Goal: Task Accomplishment & Management: Manage account settings

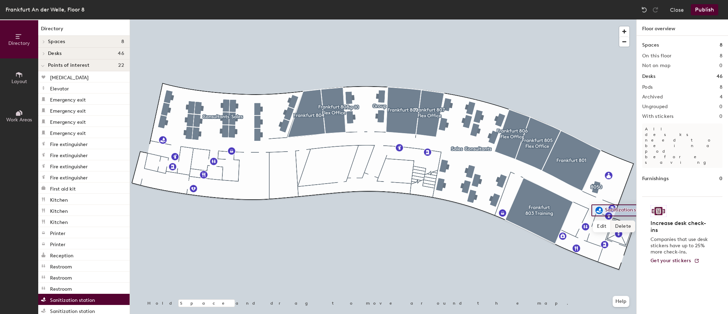
click at [622, 226] on span "Delete" at bounding box center [623, 226] width 24 height 12
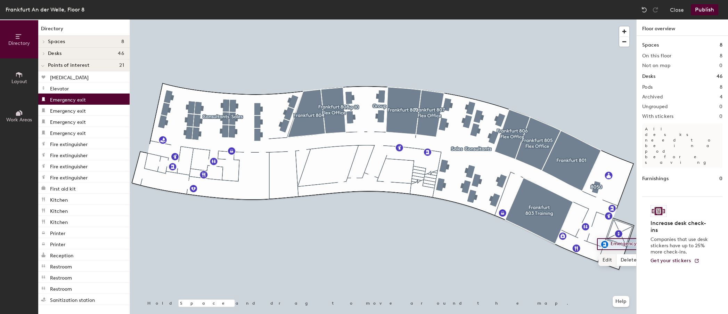
click at [602, 259] on span "Edit" at bounding box center [607, 260] width 18 height 12
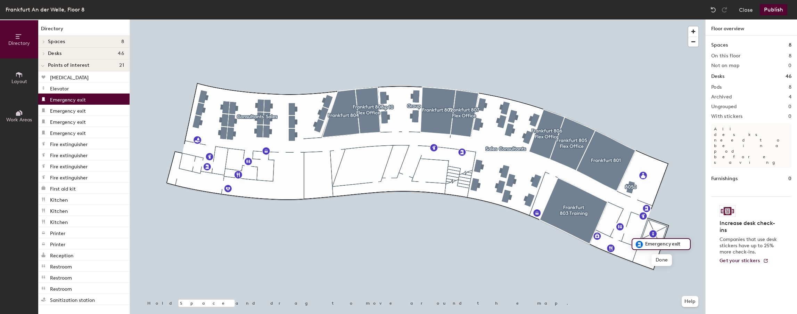
click at [647, 243] on input "Emergency exit" at bounding box center [665, 244] width 44 height 10
click at [679, 270] on span "Done" at bounding box center [674, 270] width 20 height 12
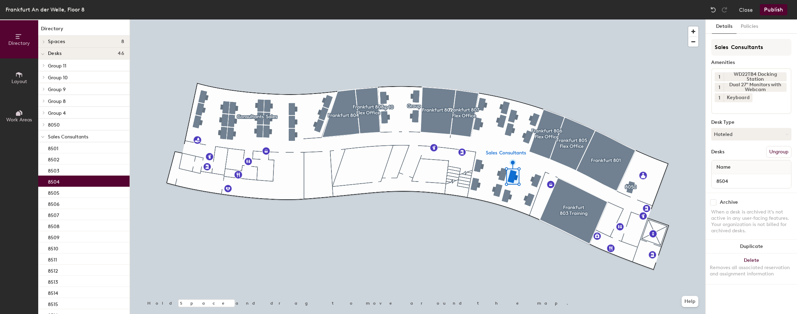
click at [507, 19] on div at bounding box center [417, 19] width 575 height 0
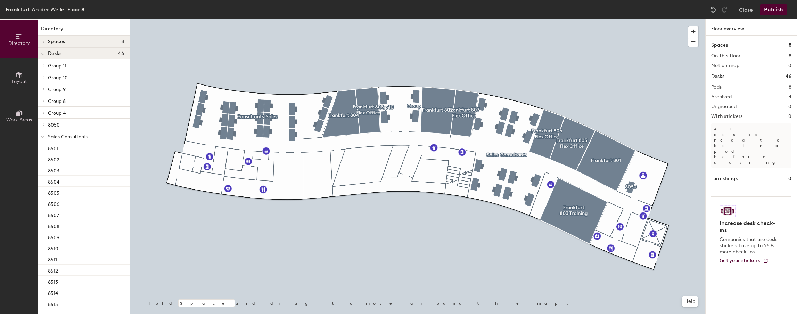
click at [336, 9] on div "Frankfurt An der Welle, Floor 8 Close Publish" at bounding box center [398, 9] width 797 height 19
click at [20, 76] on icon at bounding box center [19, 75] width 8 height 8
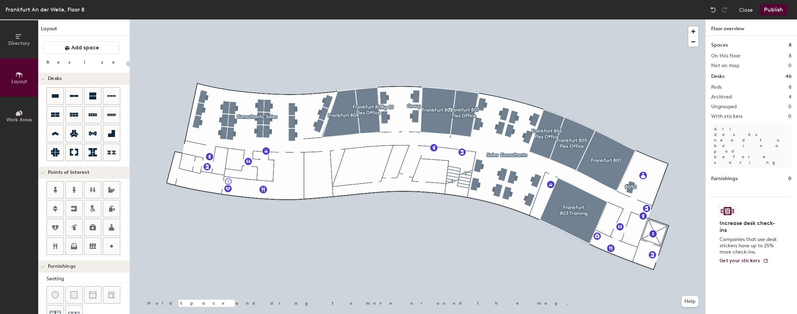
click at [228, 181] on div "Directory Layout Work Areas Layout Add space Resize Desks Points of Interest Fu…" at bounding box center [398, 166] width 797 height 294
click at [249, 197] on span "Done" at bounding box center [249, 197] width 20 height 12
click at [213, 19] on div at bounding box center [417, 19] width 575 height 0
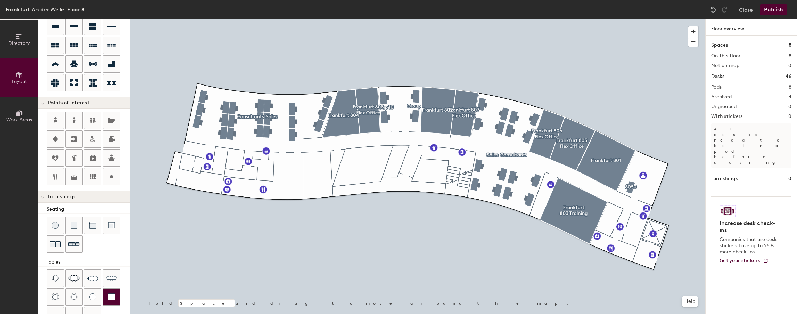
scroll to position [125, 0]
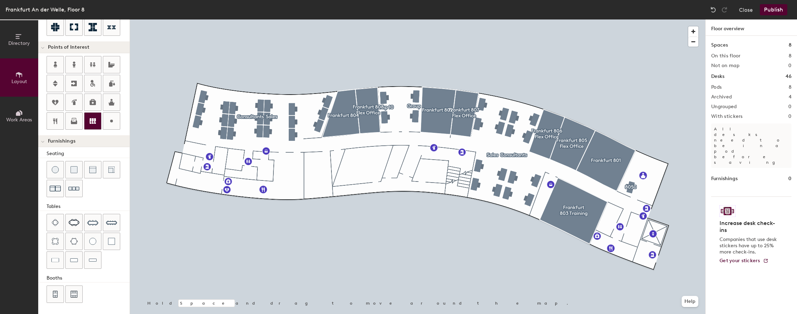
click at [93, 121] on icon at bounding box center [93, 121] width 6 height 6
click at [267, 156] on span "Done" at bounding box center [272, 156] width 20 height 12
click at [55, 64] on icon at bounding box center [54, 64] width 3 height 6
click at [632, 234] on span "Done" at bounding box center [635, 234] width 20 height 12
click at [72, 67] on icon at bounding box center [74, 64] width 8 height 8
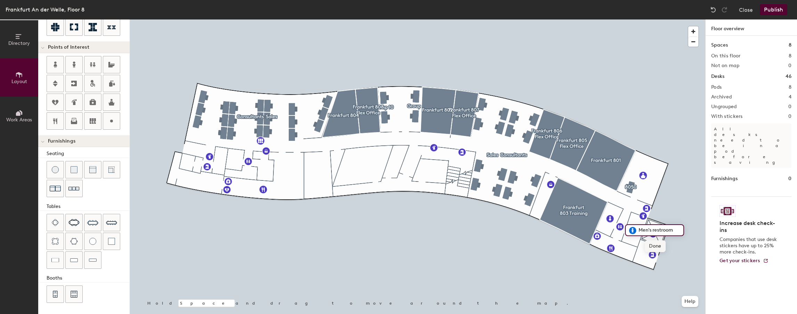
click at [651, 245] on span "Done" at bounding box center [655, 246] width 20 height 12
click at [644, 241] on span "Delete" at bounding box center [644, 242] width 24 height 12
click at [641, 241] on span "Delete" at bounding box center [644, 242] width 24 height 12
click at [58, 62] on icon at bounding box center [55, 64] width 8 height 8
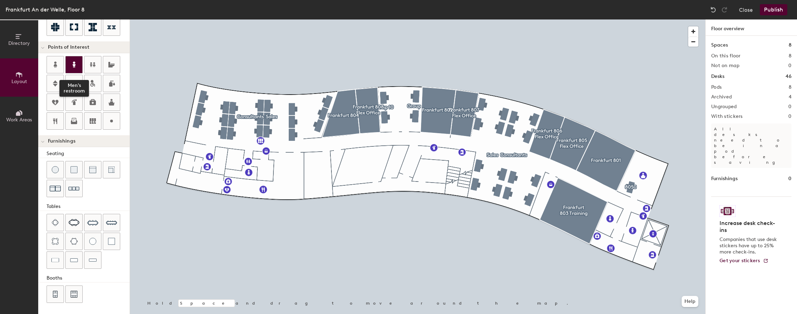
click at [71, 64] on icon at bounding box center [74, 64] width 8 height 8
click at [246, 19] on div at bounding box center [417, 19] width 575 height 0
click at [272, 175] on span "Delete" at bounding box center [272, 177] width 24 height 12
click at [54, 188] on img at bounding box center [55, 188] width 11 height 11
type input "80"
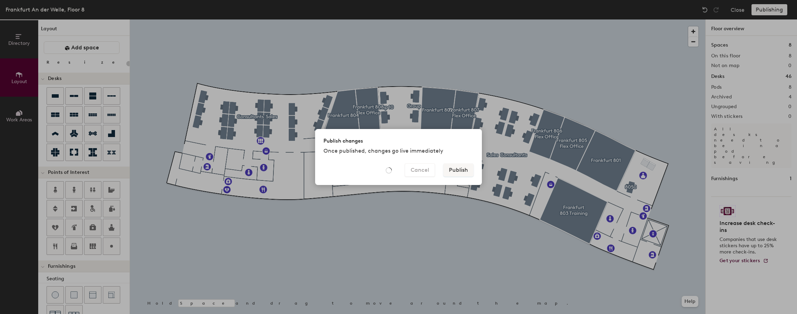
type input "20"
